Goal: Information Seeking & Learning: Find specific fact

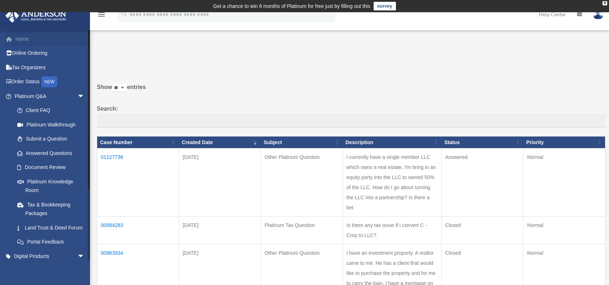
click at [28, 41] on link "Home" at bounding box center [50, 39] width 90 height 14
click at [116, 154] on td "01127736" at bounding box center [138, 182] width 82 height 68
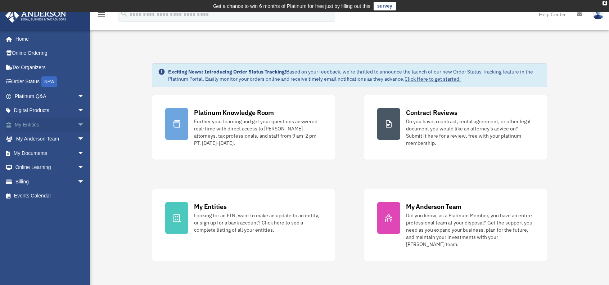
click at [77, 119] on span "arrow_drop_down" at bounding box center [84, 124] width 14 height 15
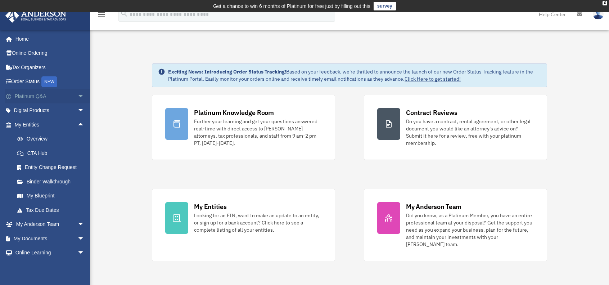
click at [26, 95] on link "Platinum Q&A arrow_drop_down" at bounding box center [50, 96] width 90 height 14
click at [77, 95] on span "arrow_drop_down" at bounding box center [84, 96] width 14 height 15
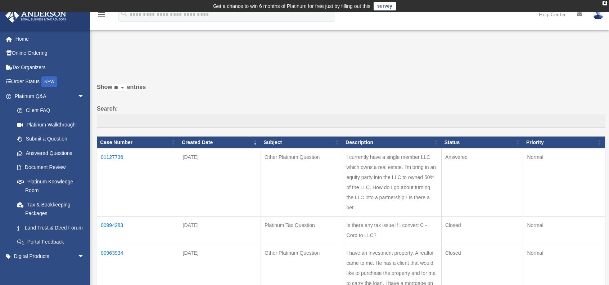
click at [112, 158] on td "01127736" at bounding box center [138, 182] width 82 height 68
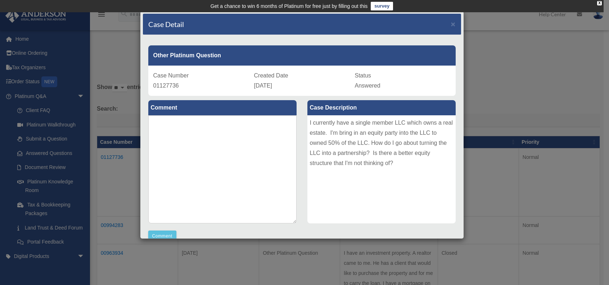
click at [104, 64] on div "Case Detail × Other Platinum Question Case Number 01127736 Created Date Septemb…" at bounding box center [304, 142] width 609 height 285
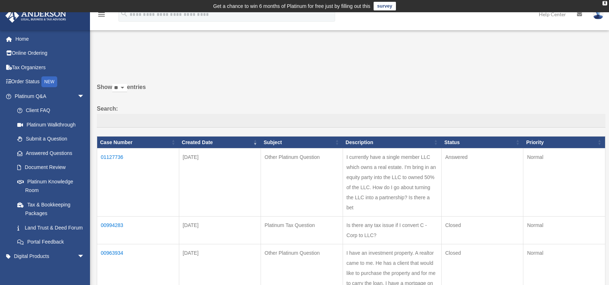
click at [595, 16] on img at bounding box center [597, 14] width 11 height 10
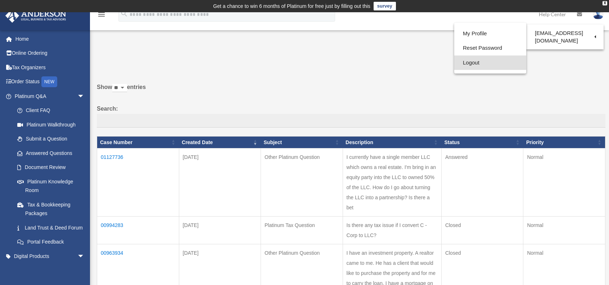
click at [475, 62] on link "Logout" at bounding box center [490, 62] width 72 height 15
